Goal: Task Accomplishment & Management: Manage account settings

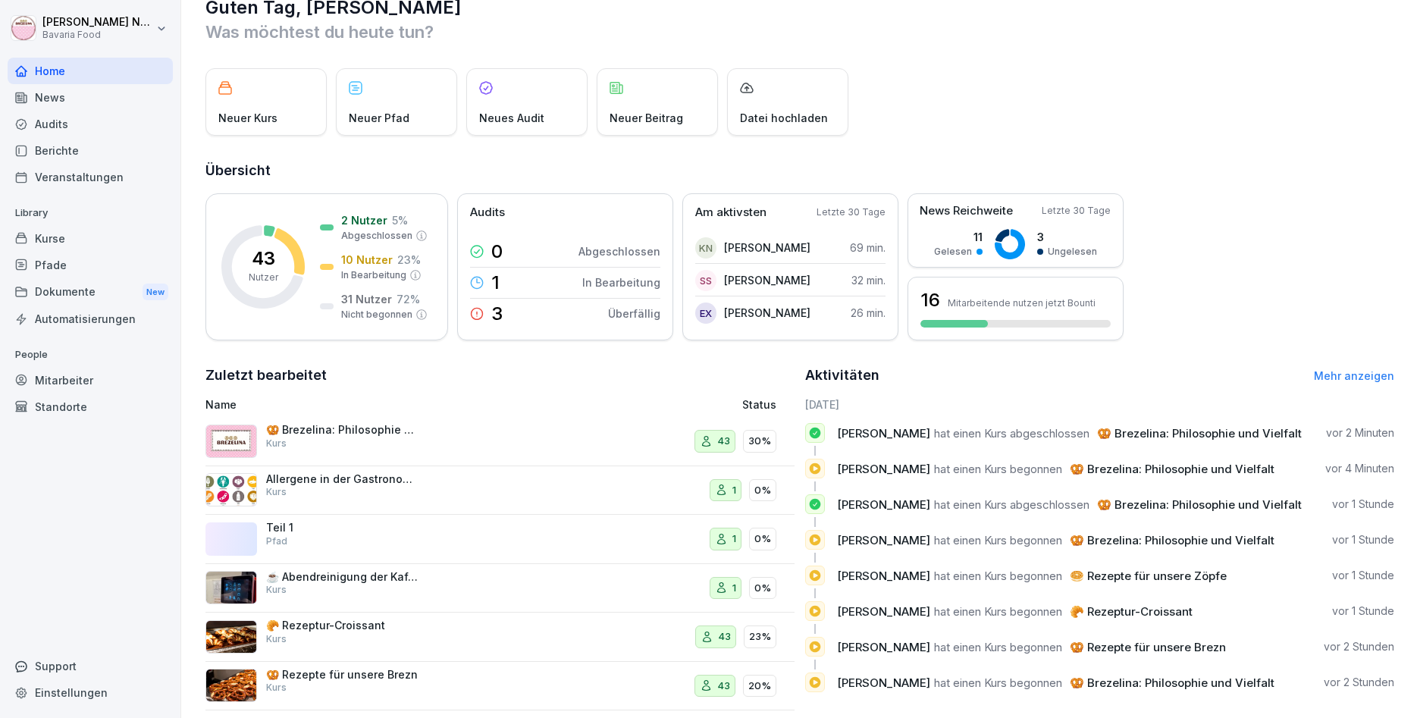
scroll to position [52, 0]
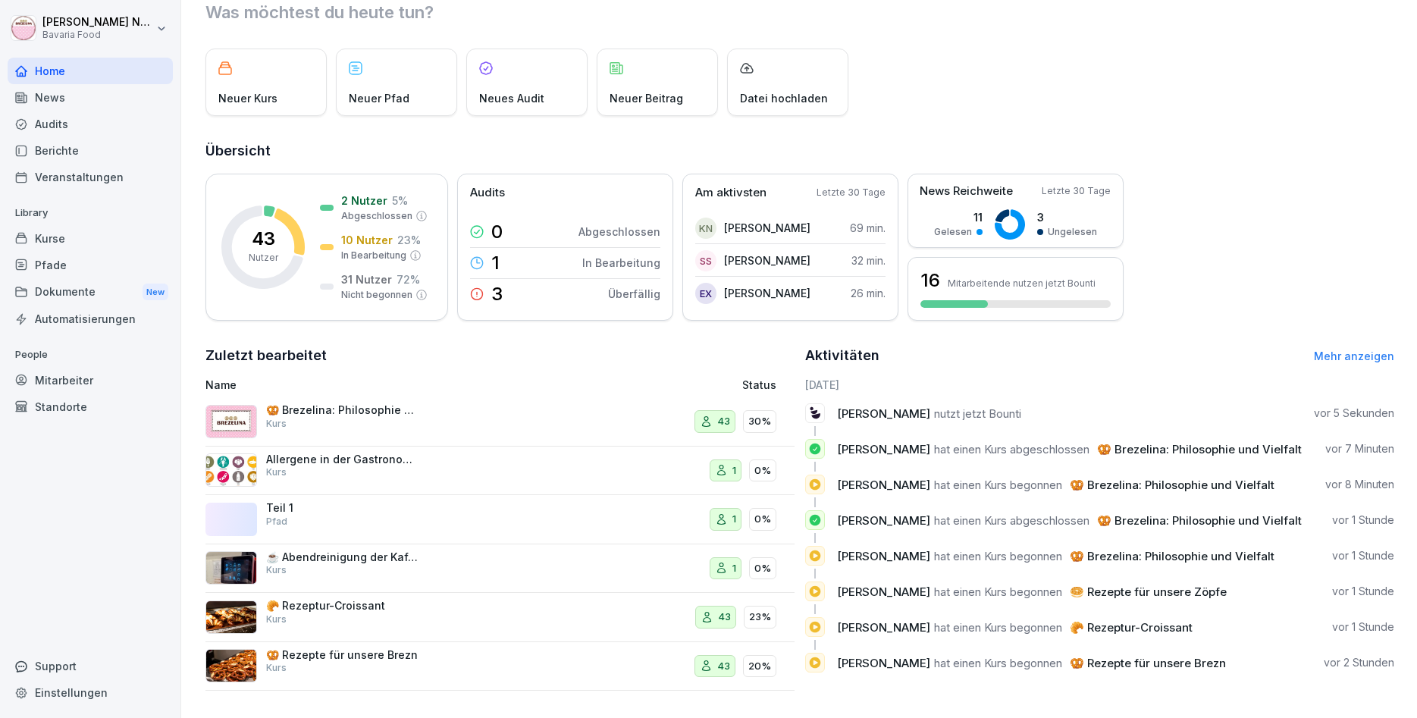
click at [1063, 415] on div "[PERSON_NAME] nutzt jetzt Bounti vor 5 Sekunden" at bounding box center [1099, 413] width 589 height 20
click at [1381, 359] on link "Mehr anzeigen" at bounding box center [1353, 355] width 80 height 13
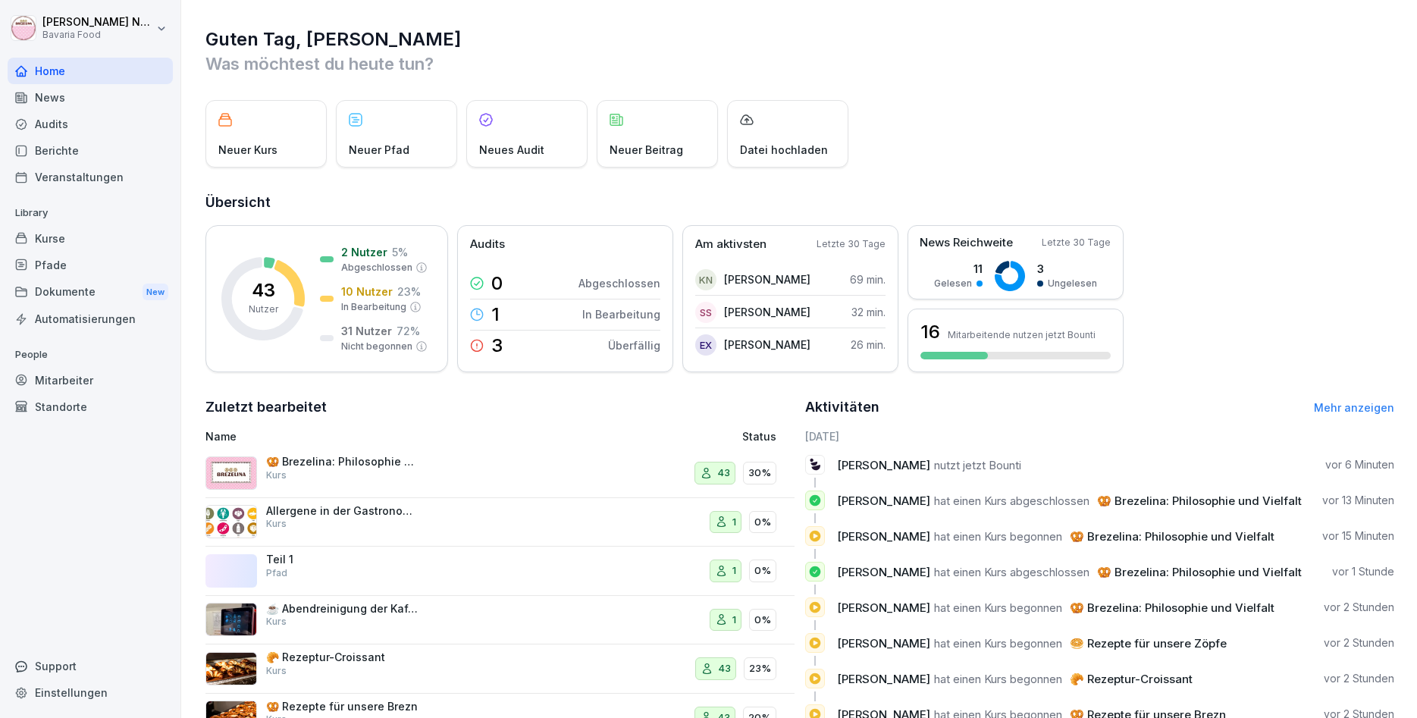
click at [42, 245] on div "Kurse" at bounding box center [90, 238] width 165 height 27
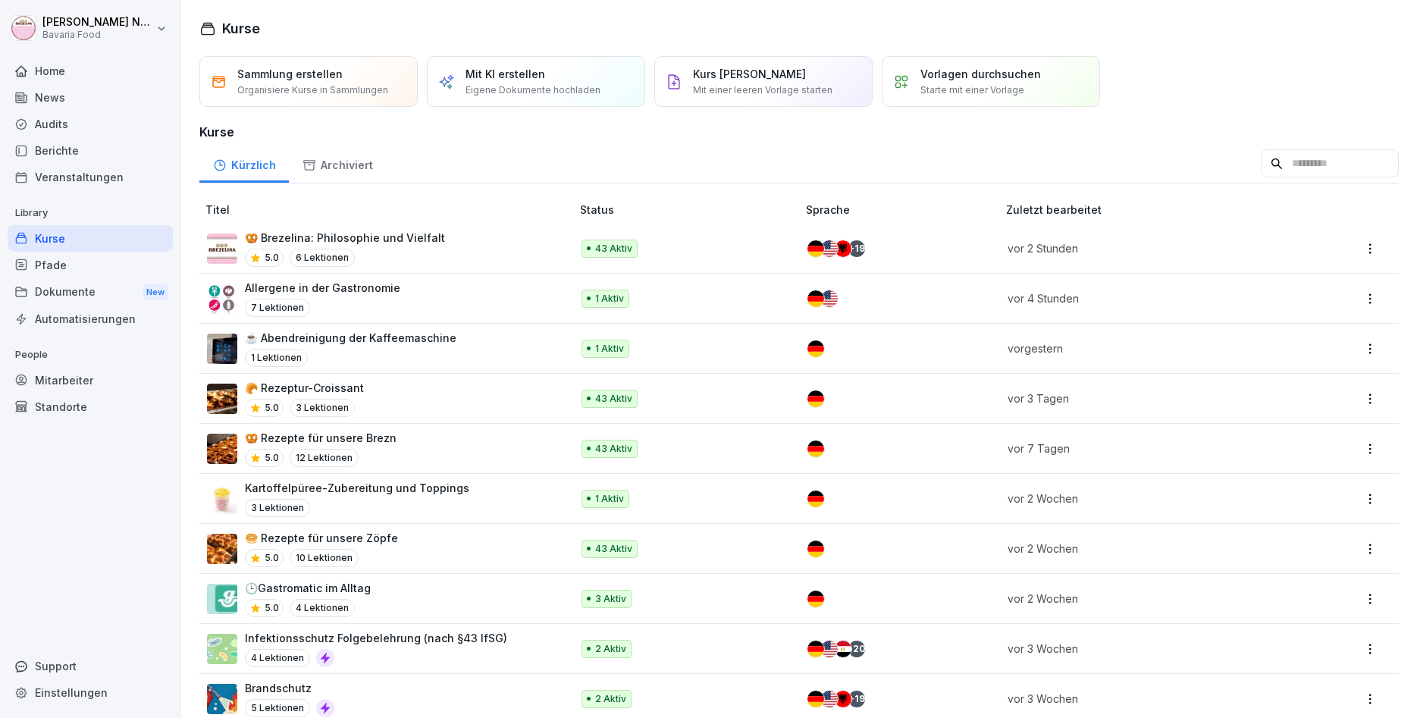
click at [296, 237] on p "🥨 Brezelina: Philosophie und Vielfalt" at bounding box center [345, 238] width 200 height 16
click at [468, 402] on div "🥐 Rezeptur-Croissant 5.0 3 Lektionen" at bounding box center [381, 398] width 349 height 37
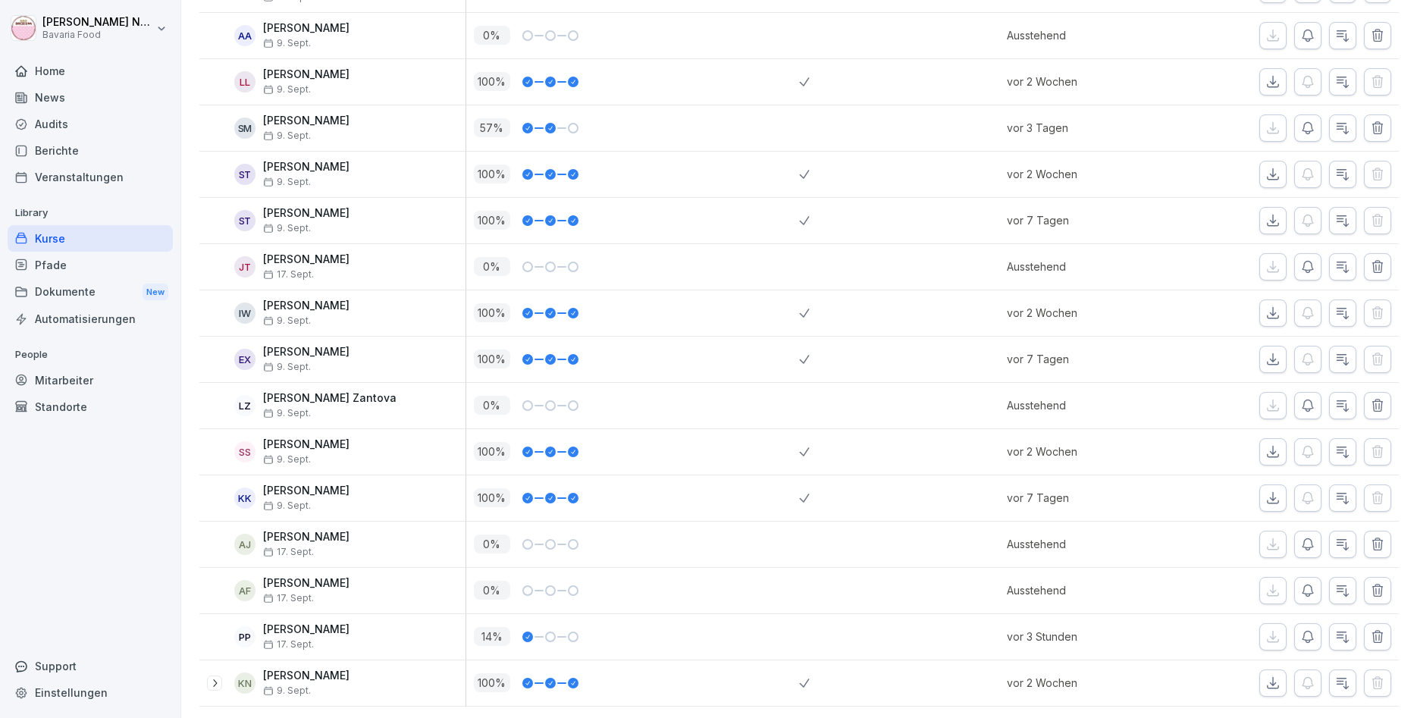
scroll to position [1742, 0]
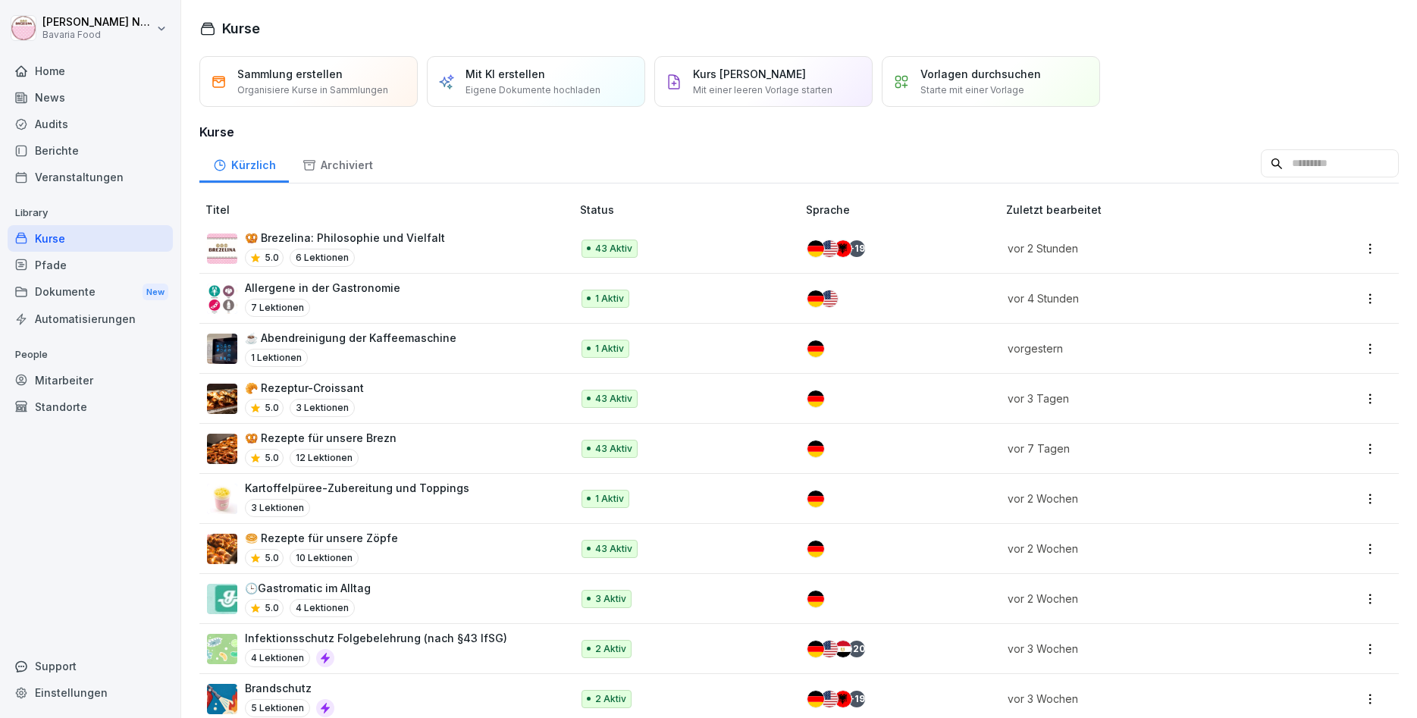
click at [38, 387] on div "Mitarbeiter" at bounding box center [90, 380] width 165 height 27
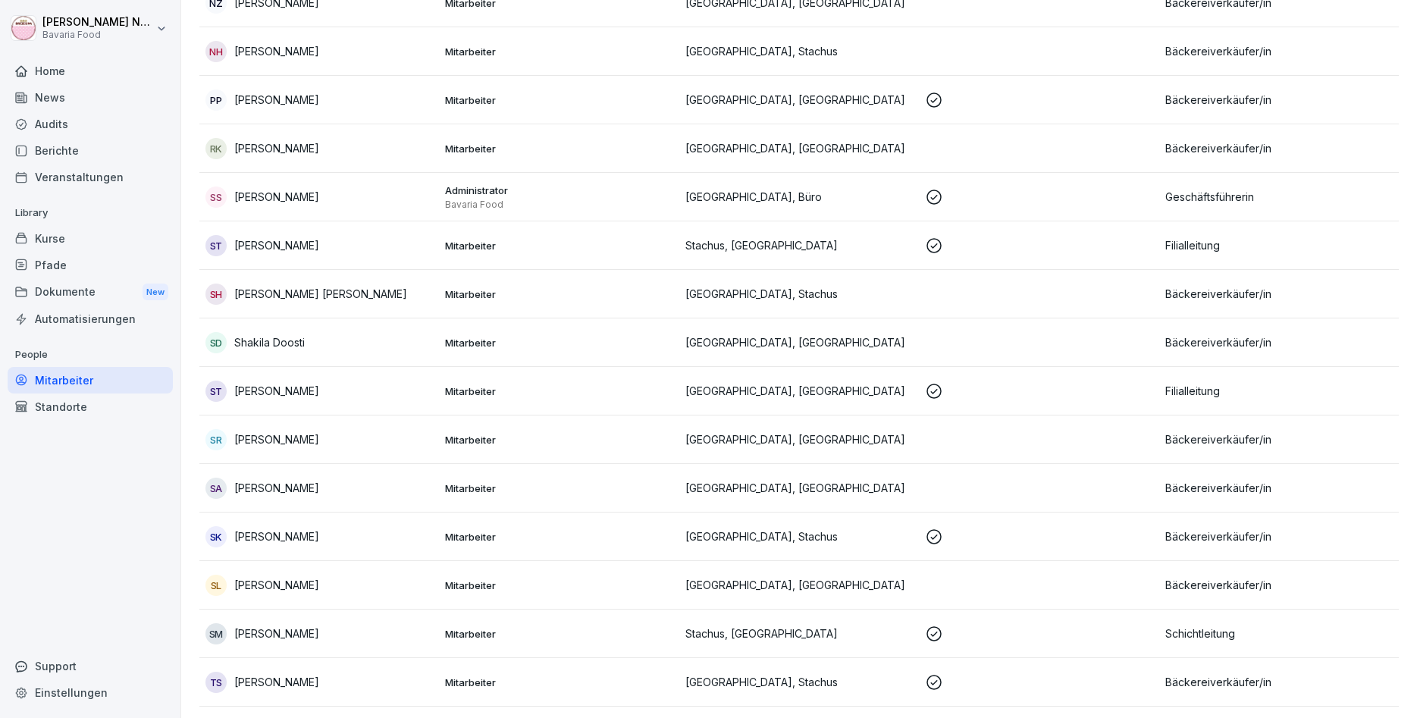
scroll to position [1637, 0]
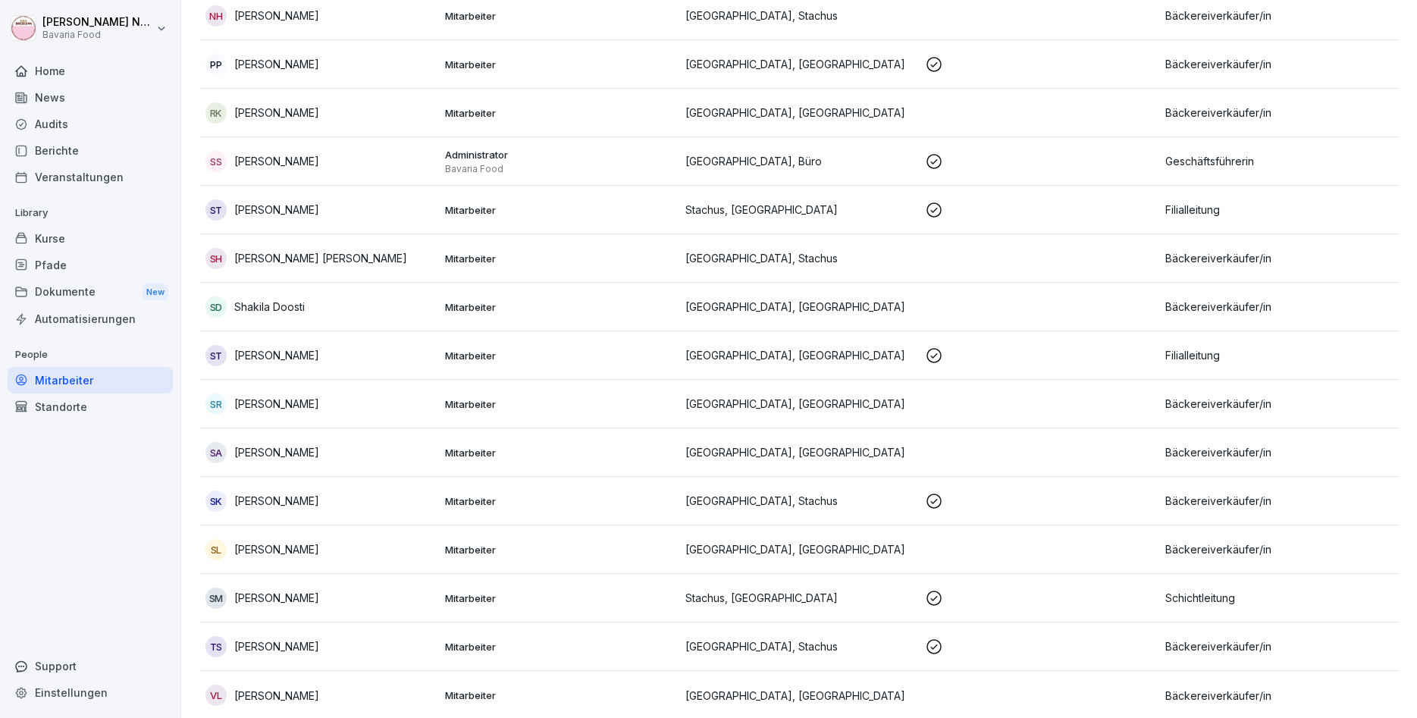
click at [404, 490] on div "SK Sofiia Kirei" at bounding box center [318, 500] width 227 height 21
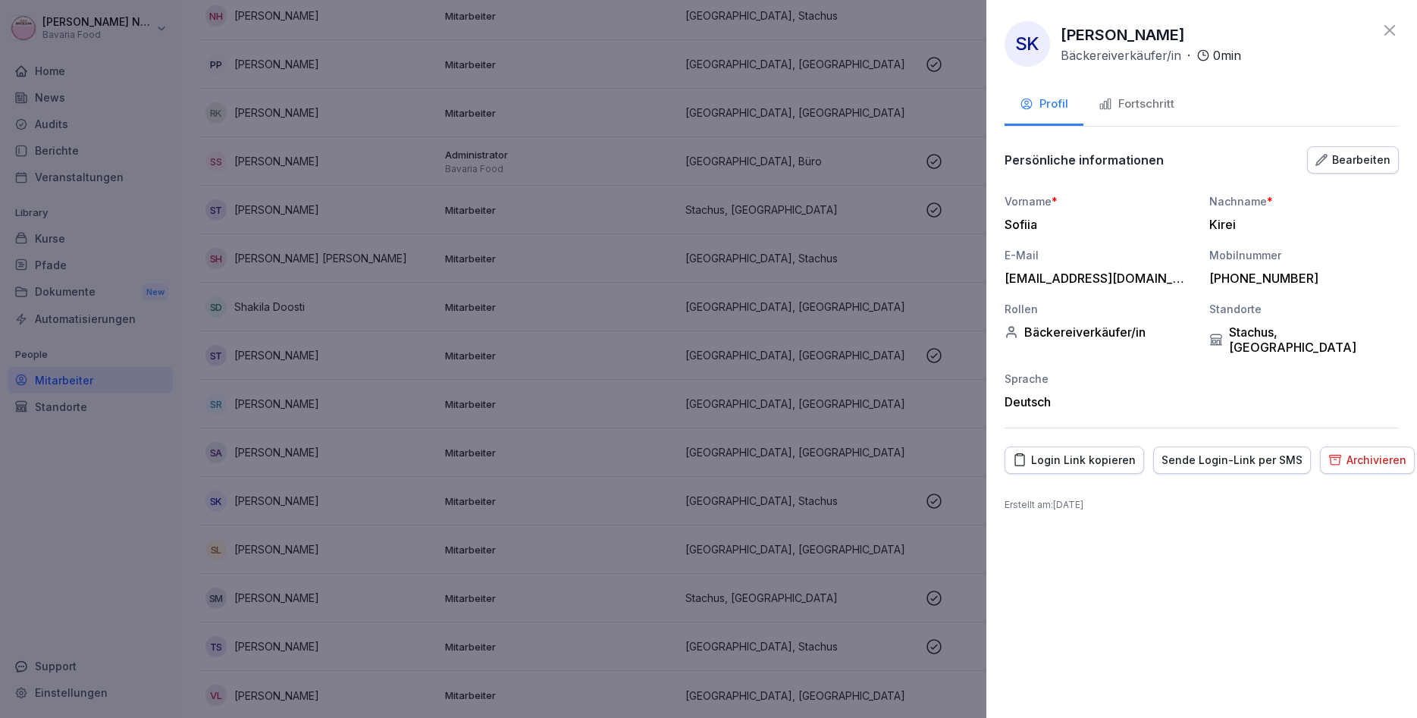
click at [1152, 108] on div "Fortschritt" at bounding box center [1136, 103] width 76 height 17
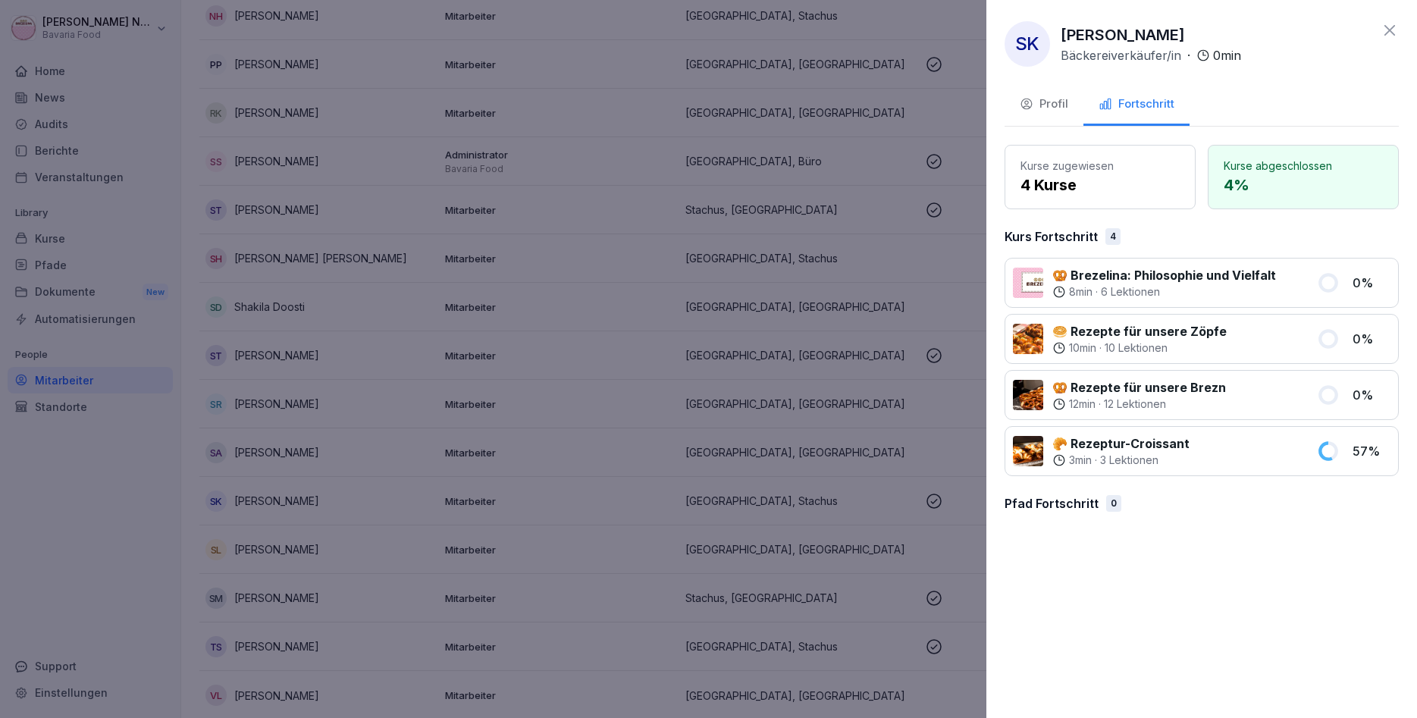
click at [1385, 30] on icon at bounding box center [1389, 30] width 18 height 18
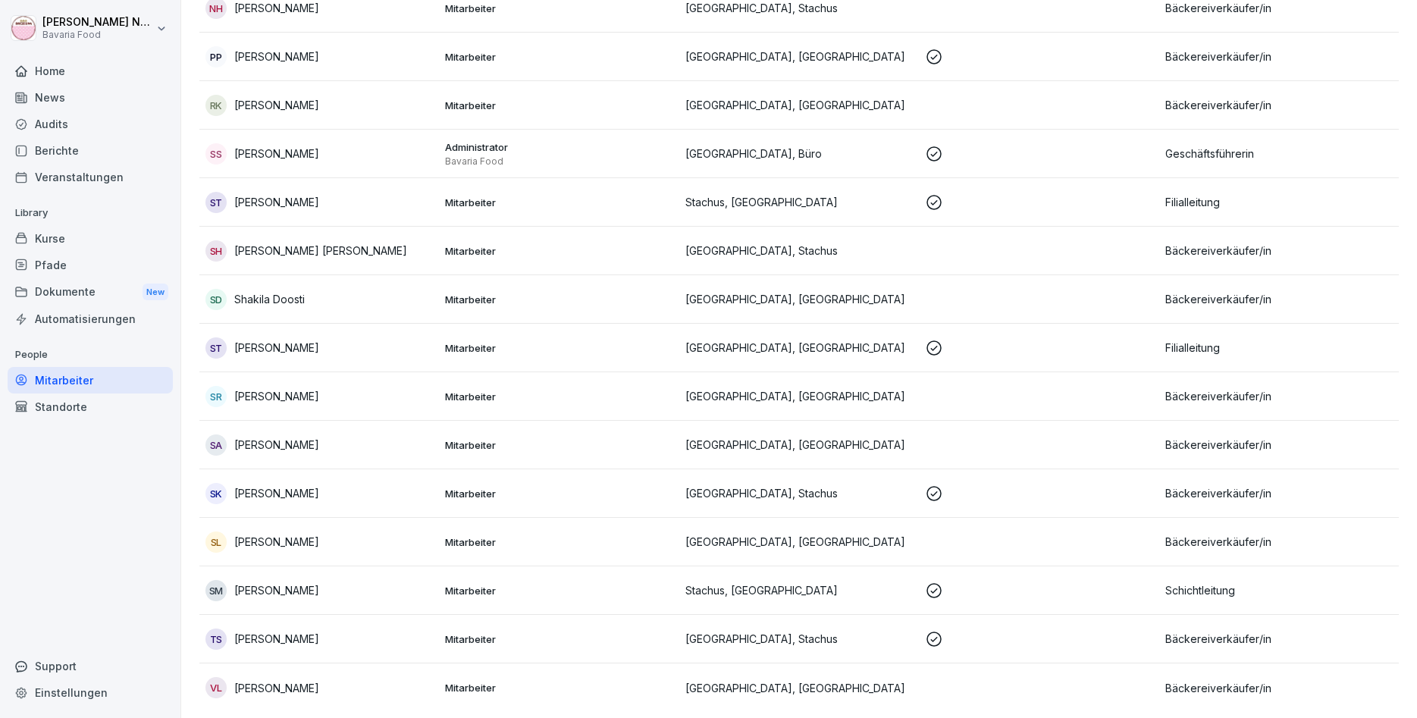
scroll to position [1648, 0]
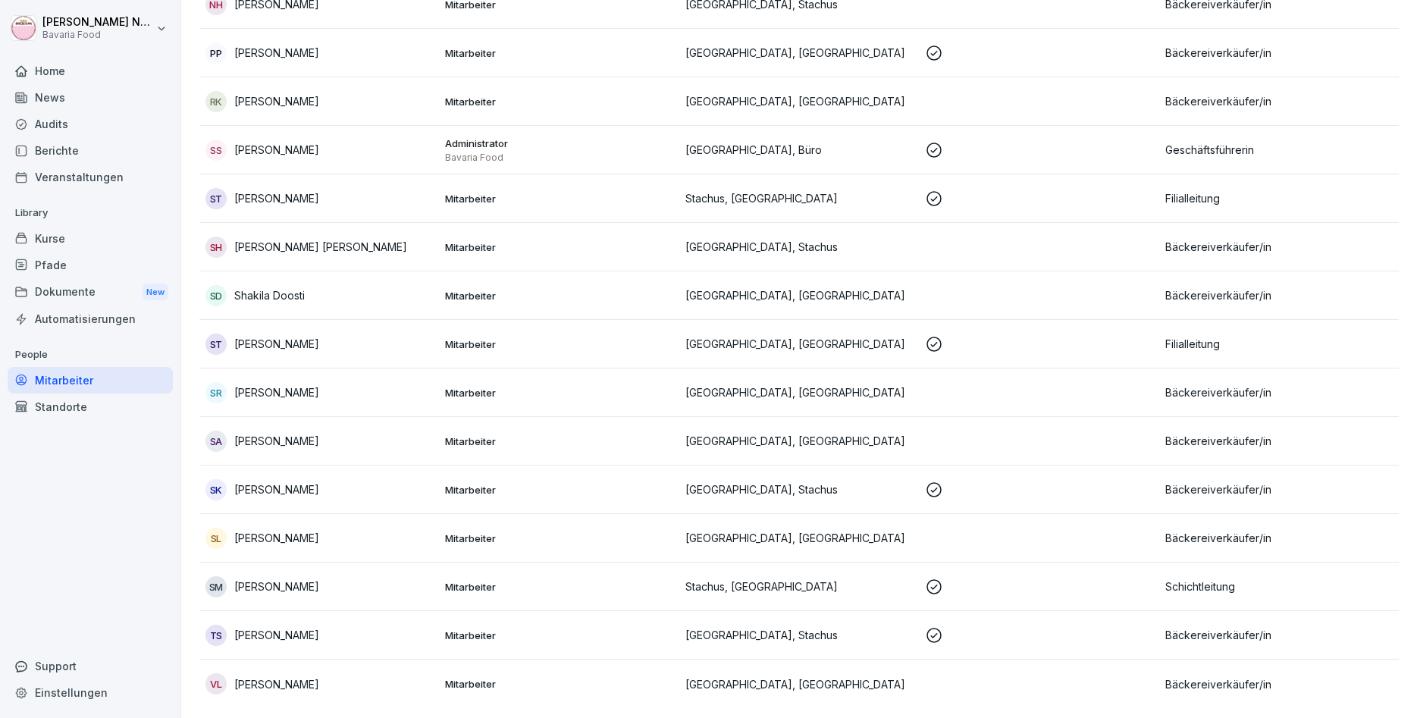
click at [320, 593] on div "SM Stefanos Melikidis" at bounding box center [318, 586] width 227 height 21
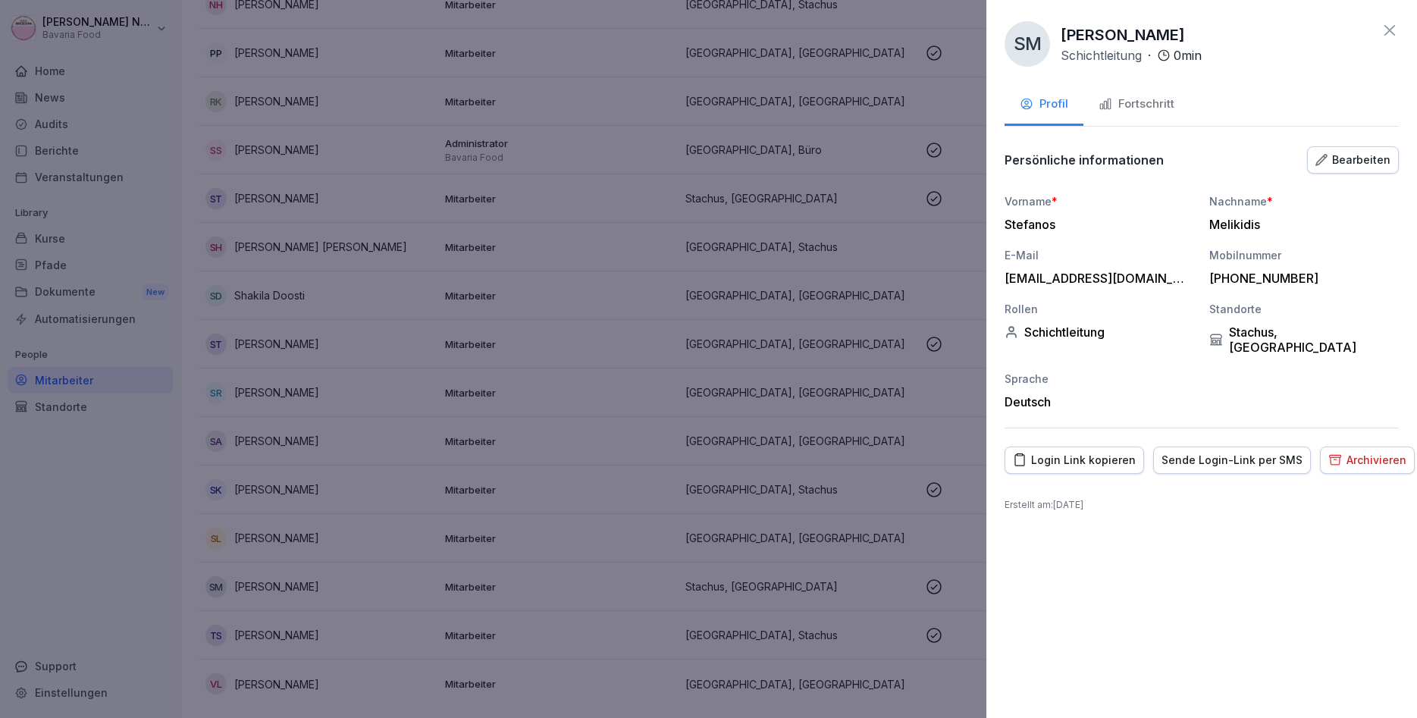
click at [1132, 105] on div "Fortschritt" at bounding box center [1136, 103] width 76 height 17
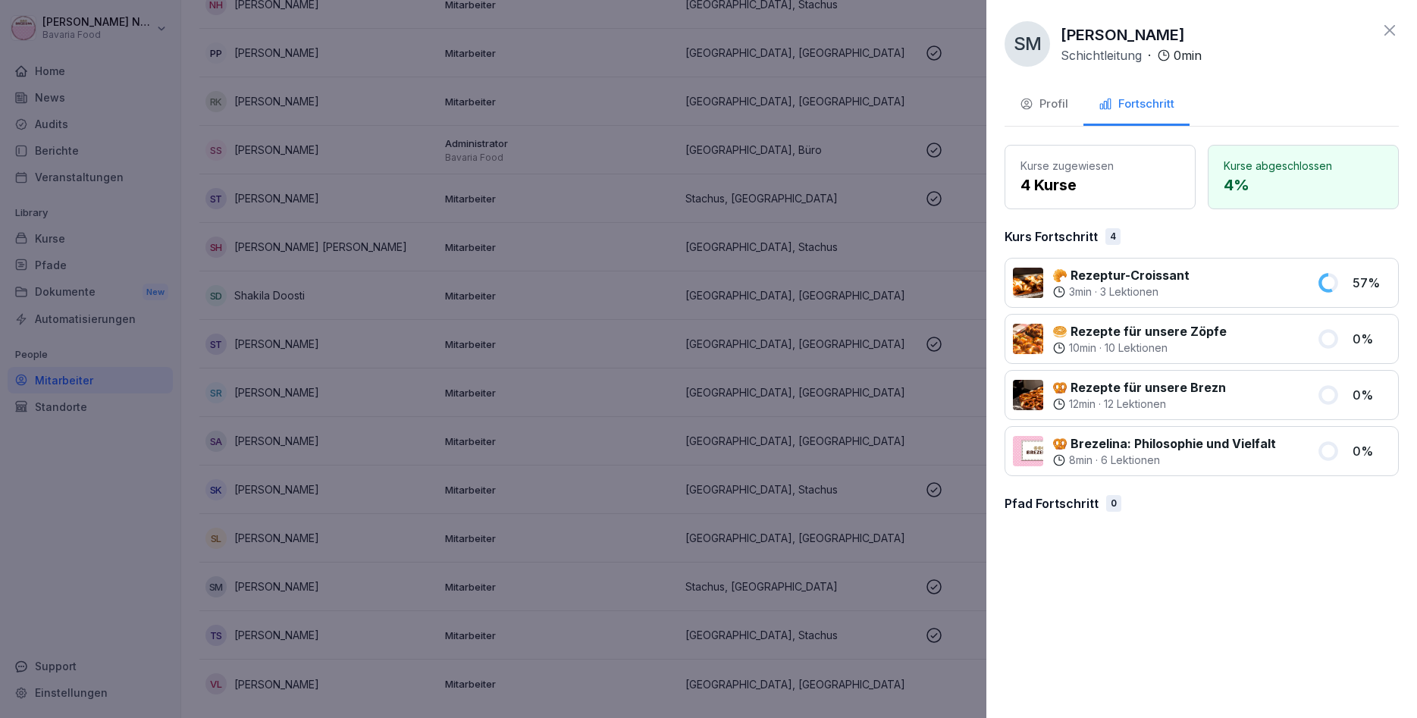
click at [1383, 25] on icon at bounding box center [1389, 30] width 18 height 18
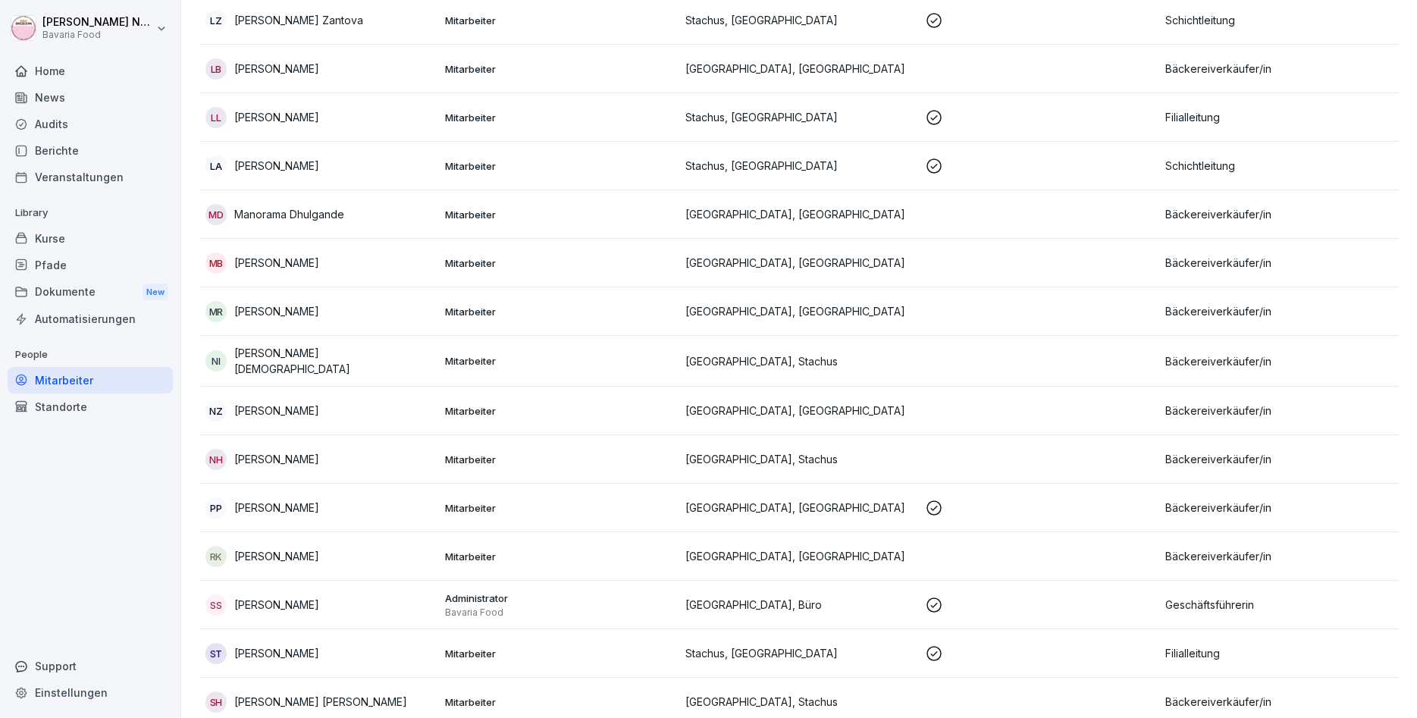
scroll to position [557, 0]
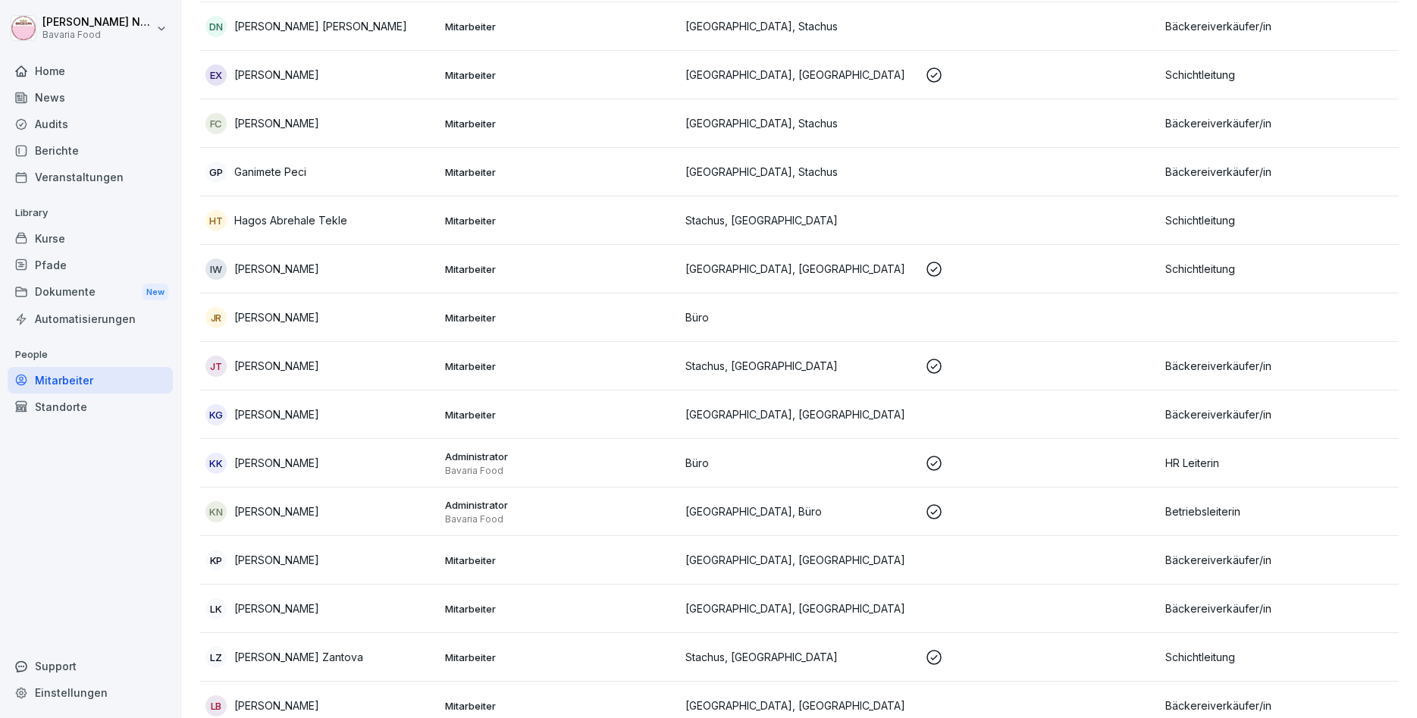
click at [55, 233] on div "Kurse" at bounding box center [90, 238] width 165 height 27
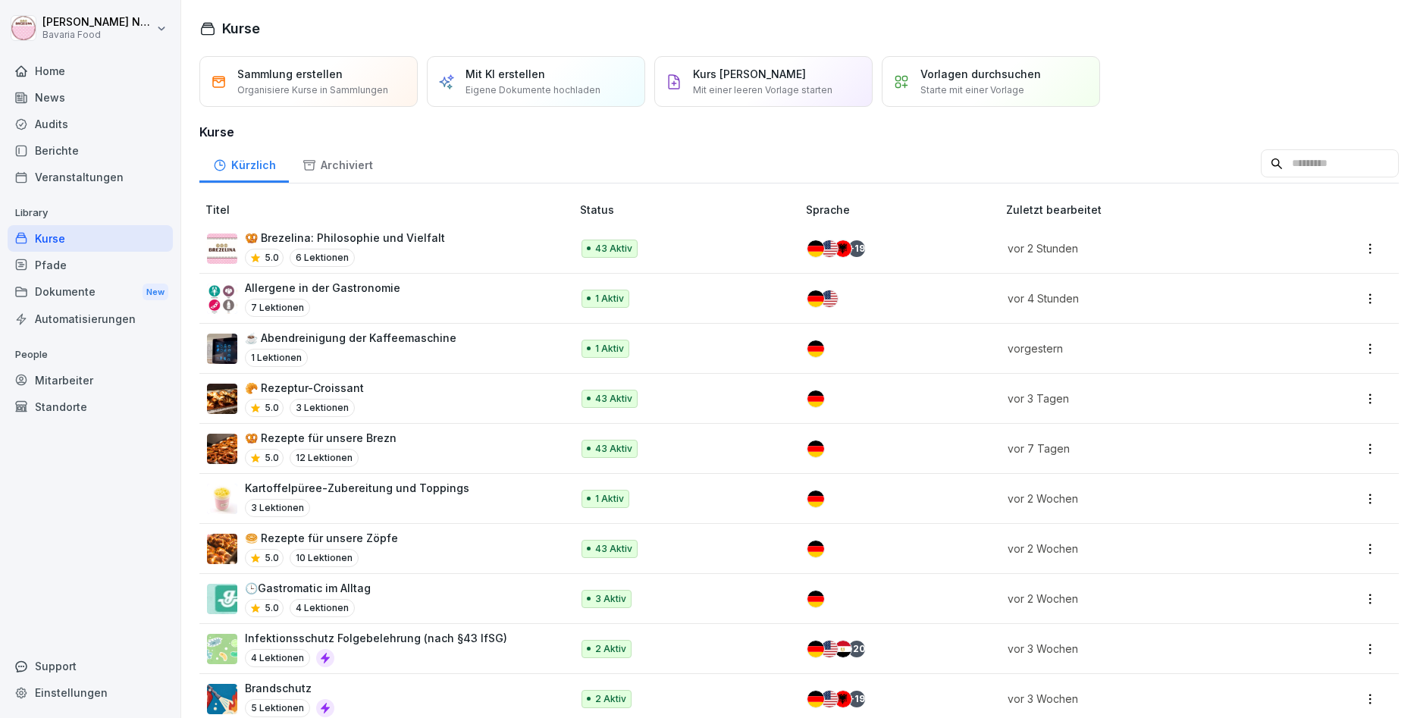
click at [372, 356] on div "1 Lektionen" at bounding box center [350, 358] width 211 height 18
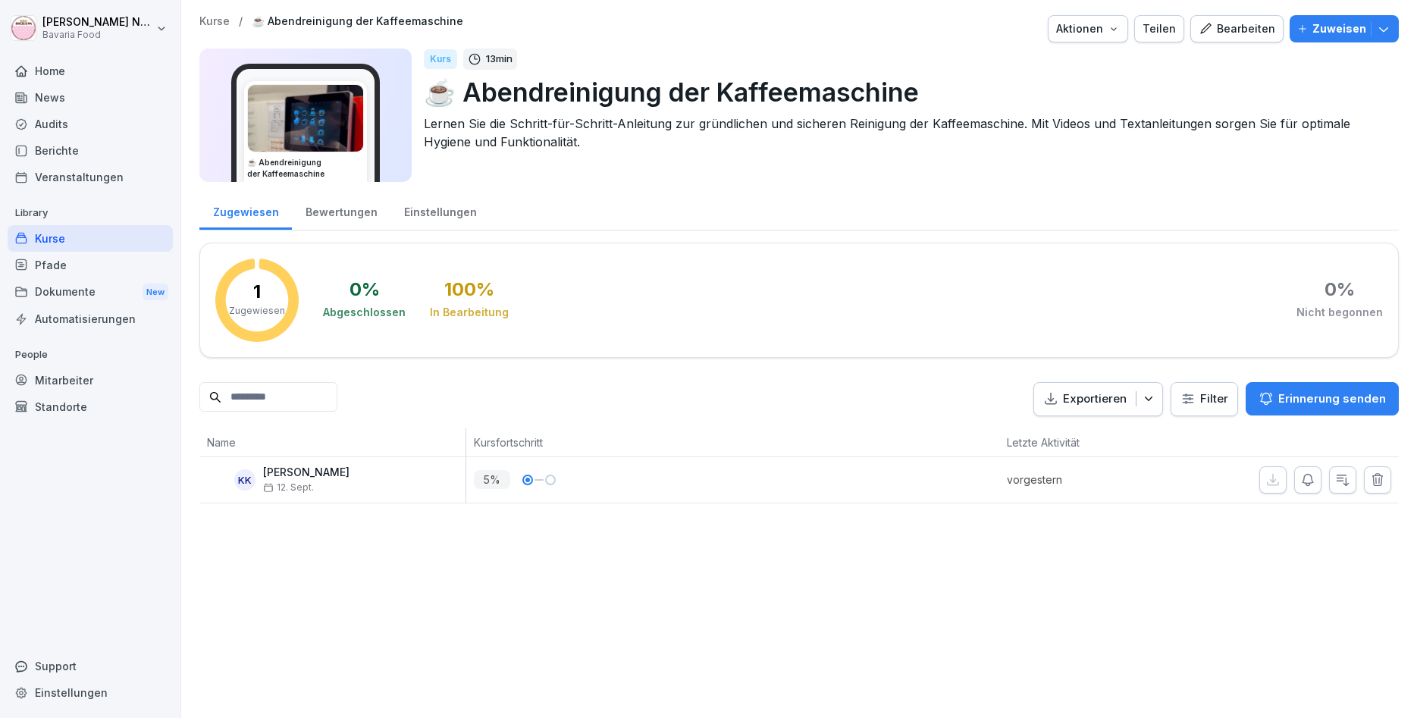
click at [1341, 22] on p "Zuweisen" at bounding box center [1339, 28] width 54 height 17
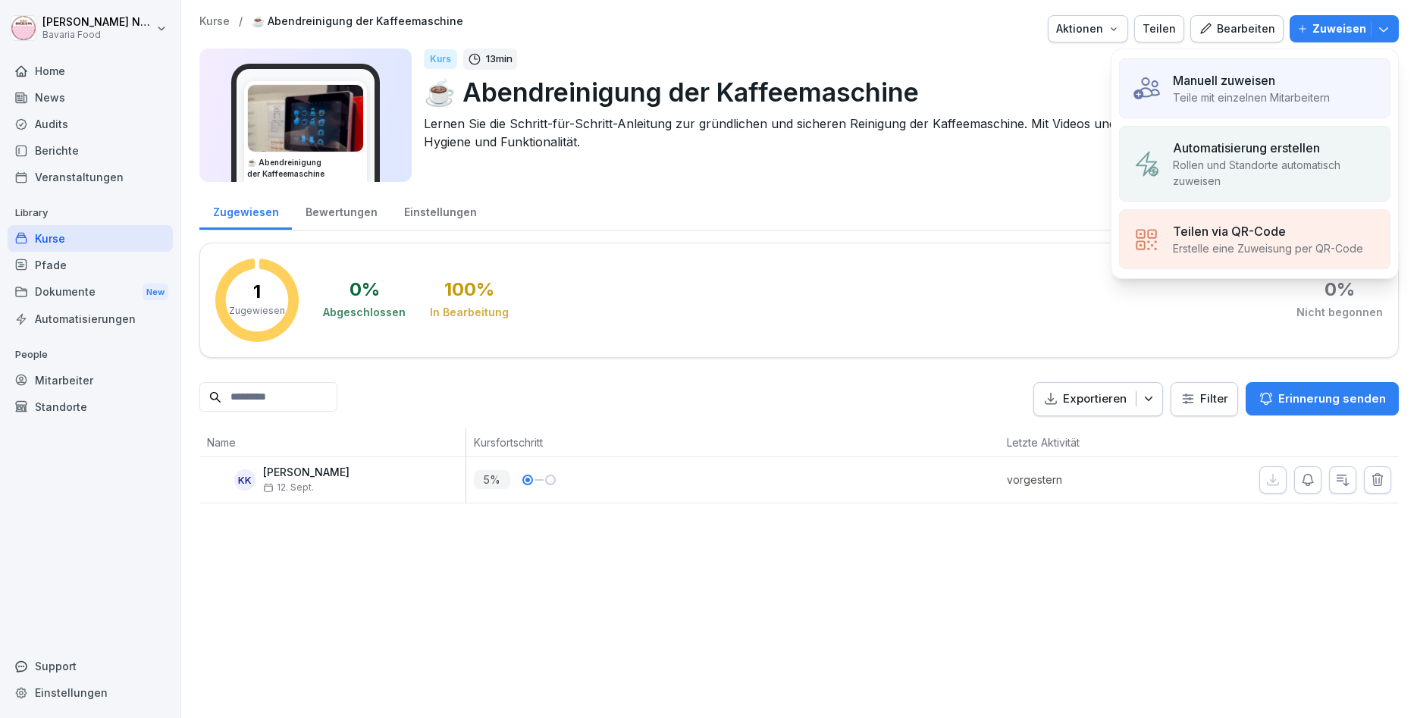
click at [1275, 93] on p "Teile mit einzelnen Mitarbeitern" at bounding box center [1250, 97] width 157 height 16
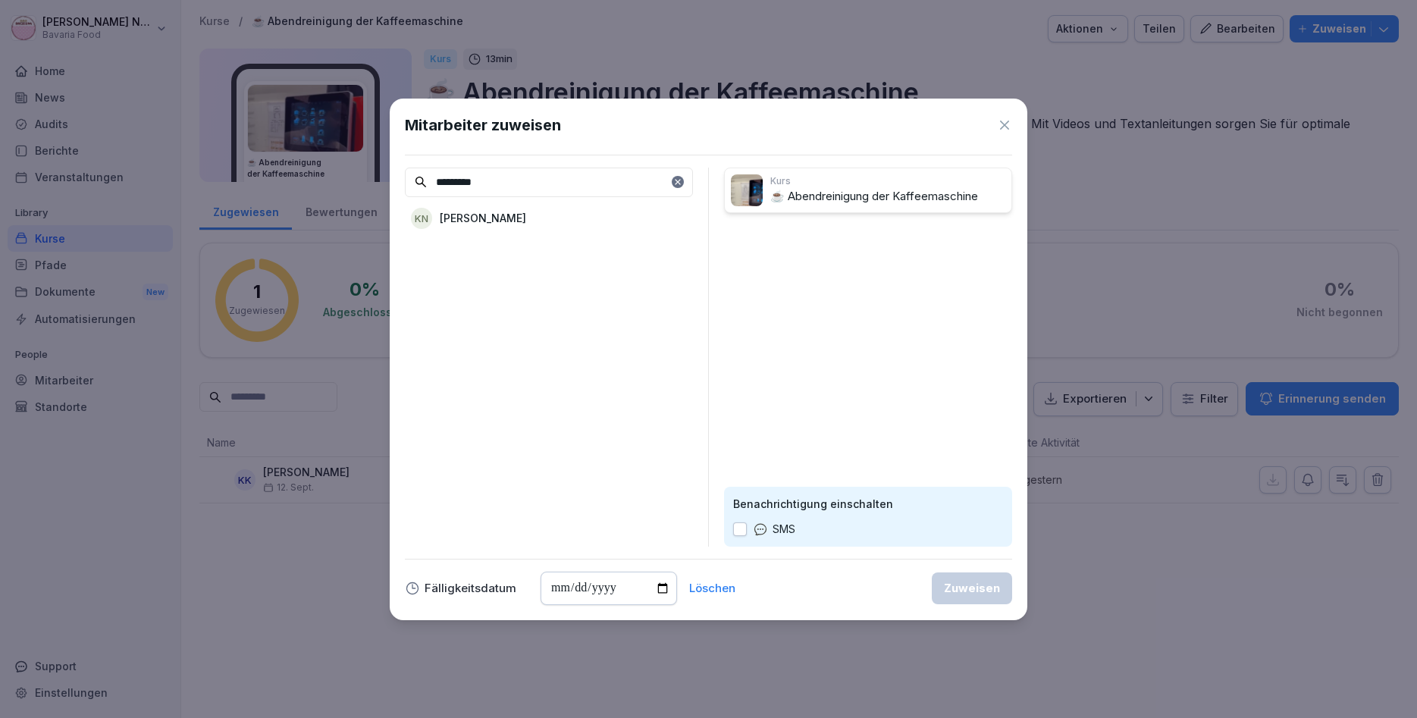
type input "*********"
click at [509, 215] on p "[PERSON_NAME]" at bounding box center [483, 218] width 86 height 16
click at [960, 587] on div "Zuweisen" at bounding box center [972, 588] width 56 height 17
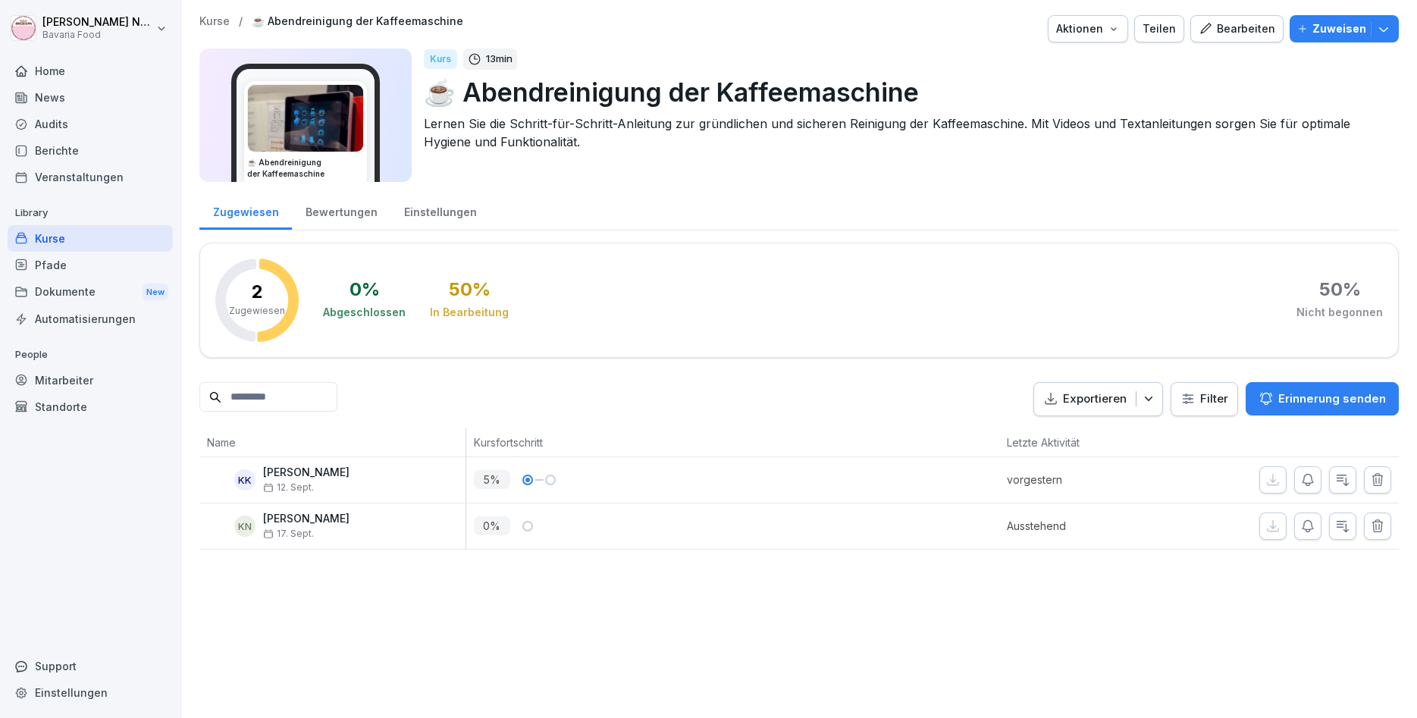
click at [70, 382] on div "Mitarbeiter" at bounding box center [90, 380] width 165 height 27
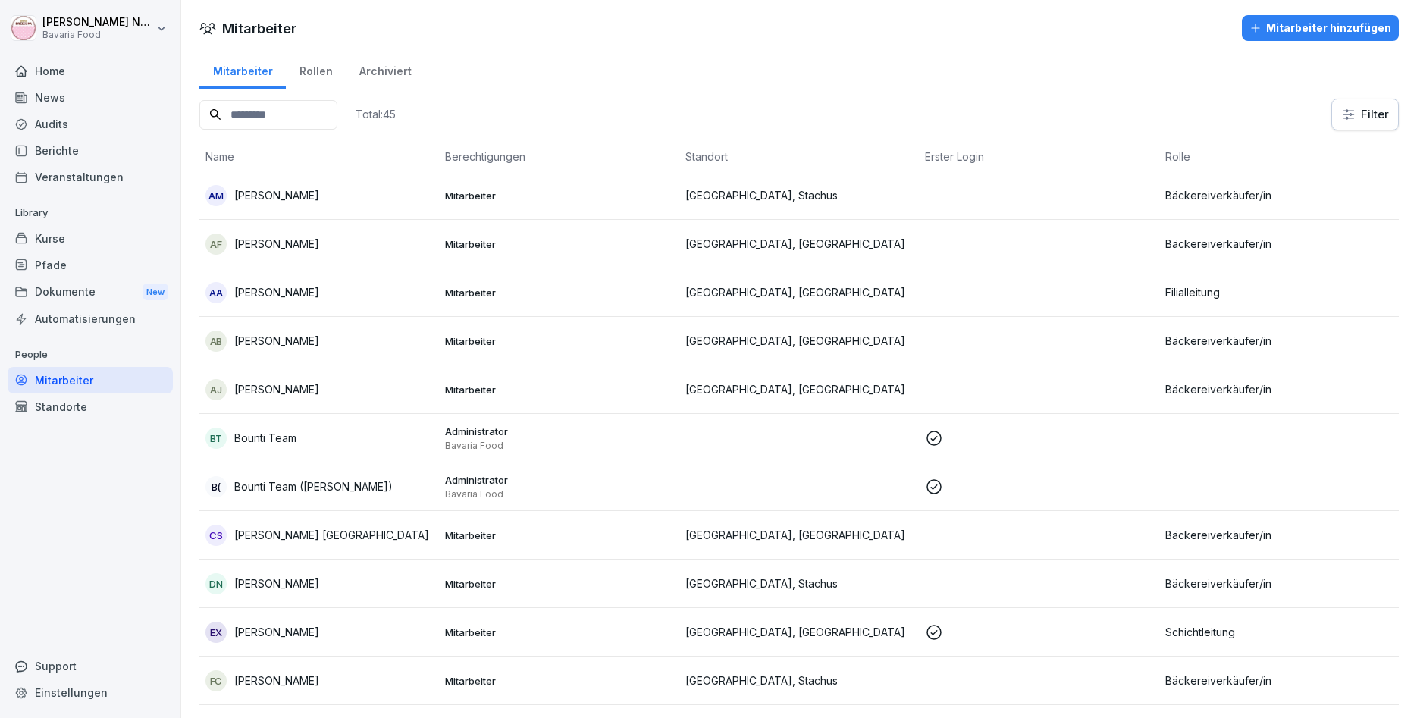
click at [1329, 34] on div "Mitarbeiter hinzufügen" at bounding box center [1320, 28] width 142 height 17
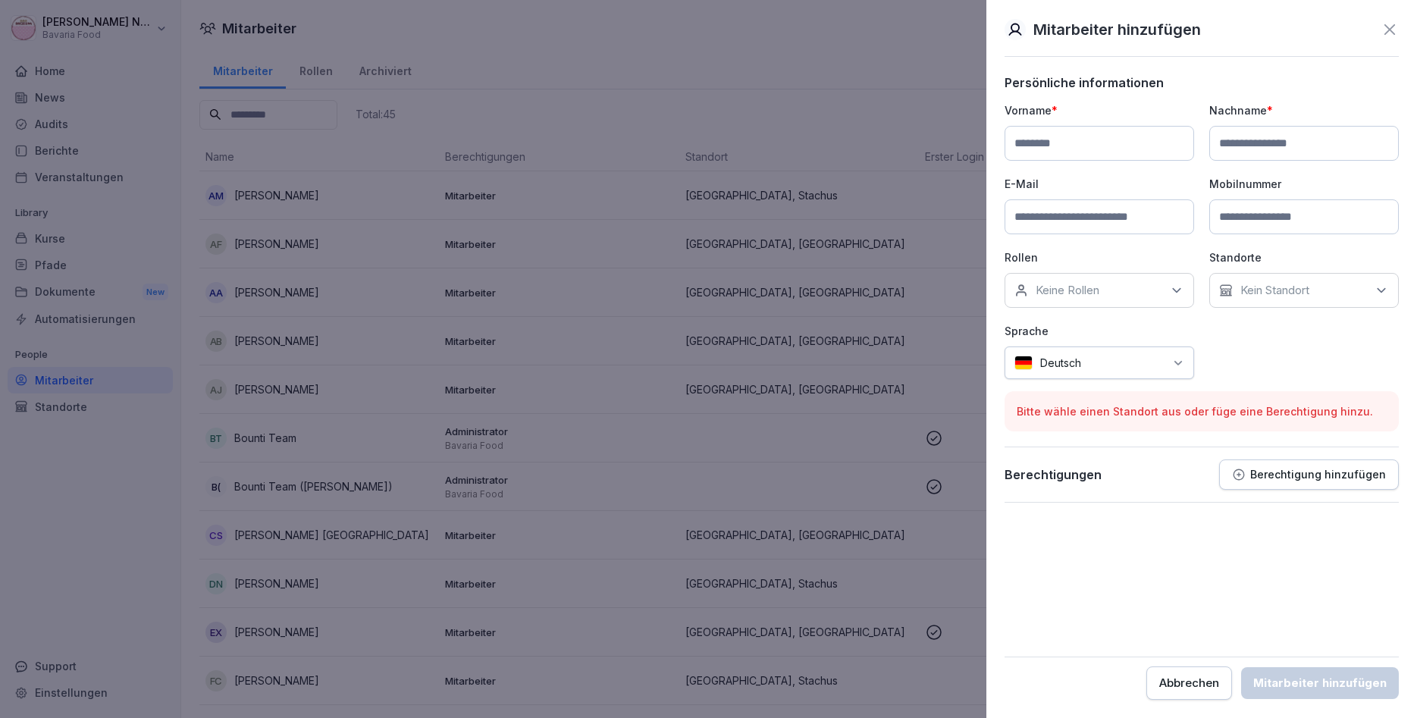
click at [1183, 289] on icon at bounding box center [1176, 290] width 15 height 15
click at [1238, 333] on div "Vorname * Nachname * E-Mail Mobilnummer Rollen Keine Rollen Standorte Kein Stan…" at bounding box center [1201, 240] width 394 height 277
click at [759, 86] on div at bounding box center [708, 359] width 1417 height 718
